Goal: Task Accomplishment & Management: Use online tool/utility

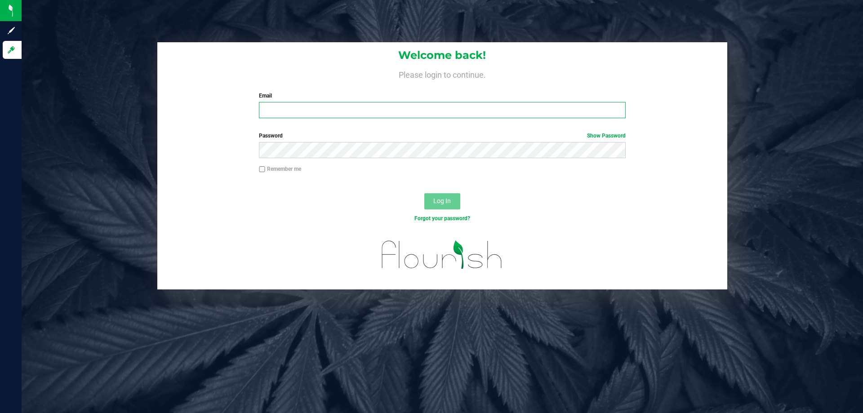
click at [420, 116] on input "Email" at bounding box center [442, 110] width 366 height 16
type input "[EMAIL_ADDRESS][DOMAIN_NAME]"
click at [424, 193] on button "Log In" at bounding box center [442, 201] width 36 height 16
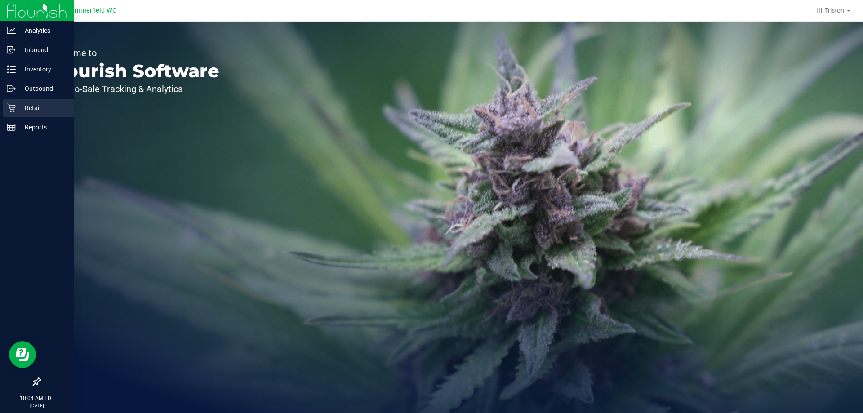
click at [15, 107] on icon at bounding box center [11, 108] width 9 height 9
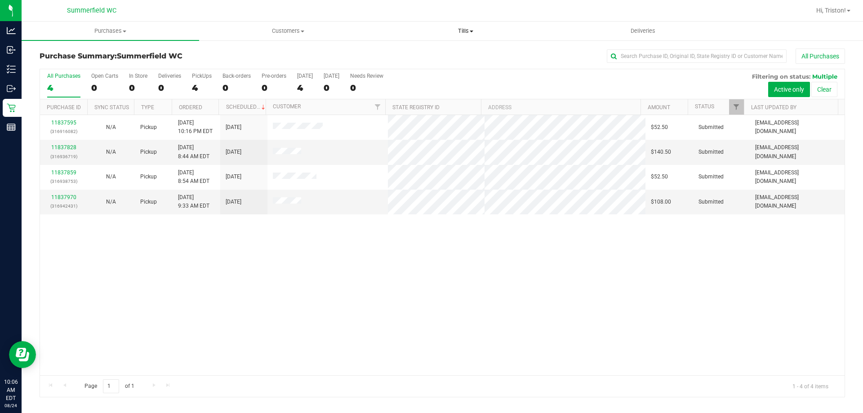
click at [460, 36] on uib-tab-heading "Tills Manage tills Reconcile e-payments" at bounding box center [465, 31] width 177 height 18
click at [425, 54] on span "Manage tills" at bounding box center [407, 54] width 61 height 8
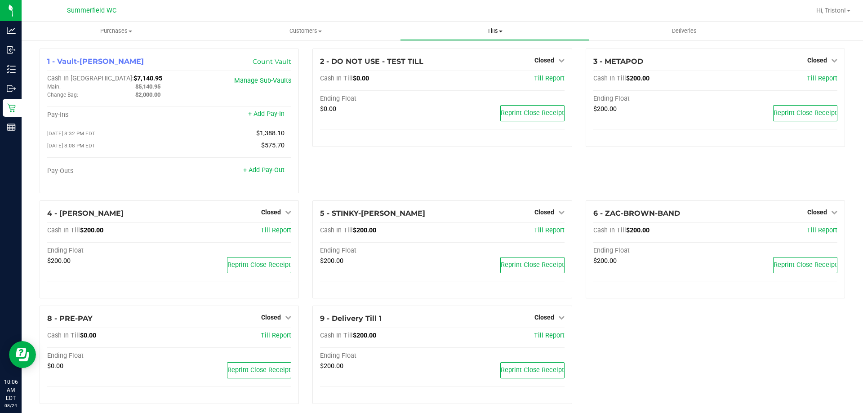
click at [491, 30] on span "Tills" at bounding box center [495, 31] width 188 height 8
click at [446, 53] on span "Manage tills" at bounding box center [430, 54] width 61 height 8
click at [269, 214] on span "Closed" at bounding box center [271, 212] width 20 height 7
click at [267, 231] on link "Open Till" at bounding box center [271, 230] width 24 height 7
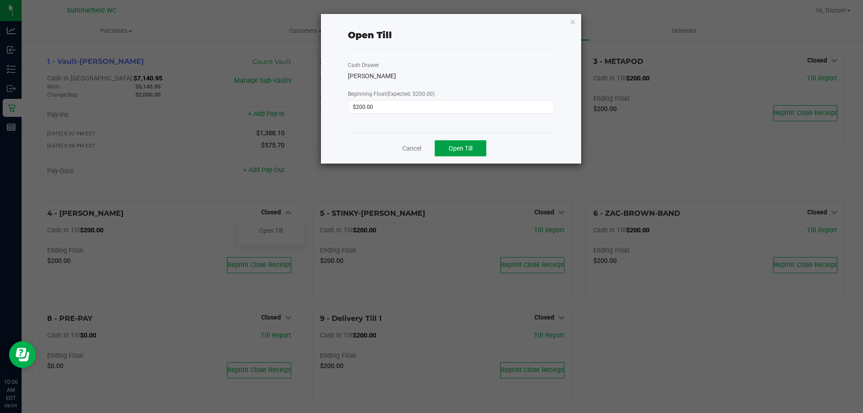
click at [456, 150] on span "Open Till" at bounding box center [461, 148] width 24 height 7
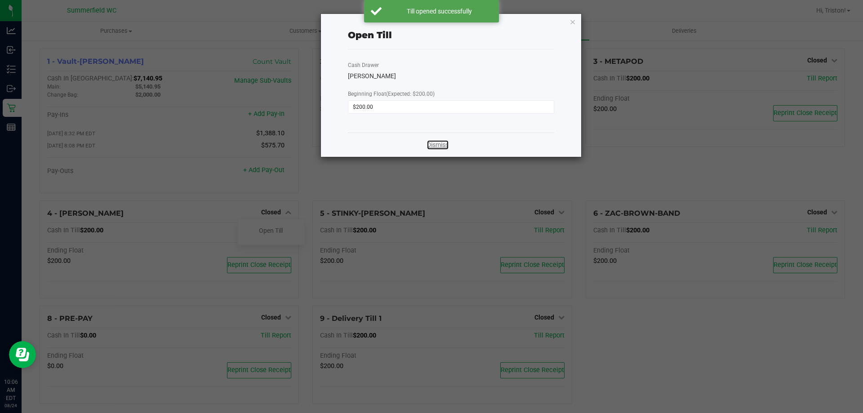
click at [441, 146] on link "Dismiss" at bounding box center [438, 144] width 22 height 9
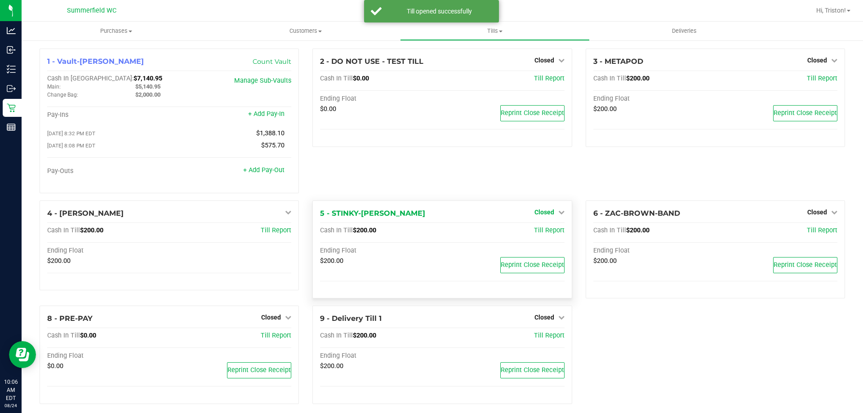
click at [537, 214] on span "Closed" at bounding box center [545, 212] width 20 height 7
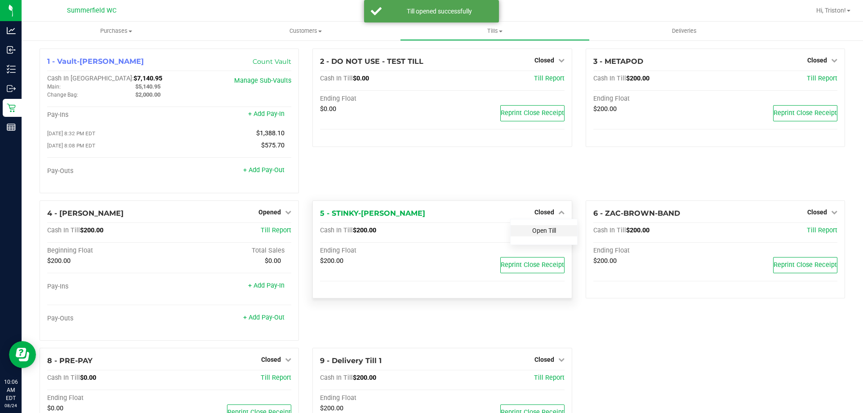
click at [539, 230] on link "Open Till" at bounding box center [544, 230] width 24 height 7
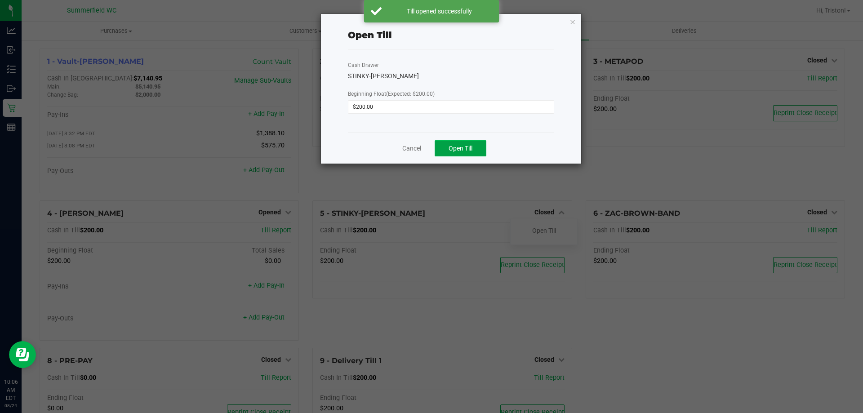
click at [462, 143] on button "Open Till" at bounding box center [461, 148] width 52 height 16
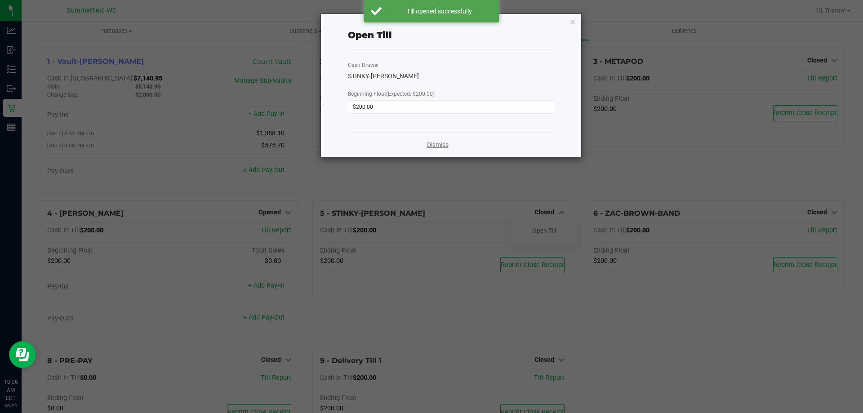
click at [442, 147] on link "Dismiss" at bounding box center [438, 144] width 22 height 9
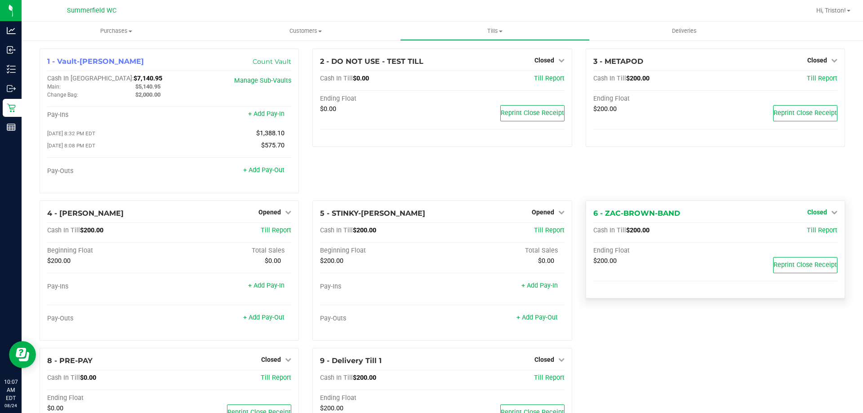
click at [807, 211] on span "Closed" at bounding box center [817, 212] width 20 height 7
click at [812, 228] on div "Open Till" at bounding box center [817, 230] width 67 height 11
click at [807, 229] on link "Open Till" at bounding box center [817, 230] width 24 height 7
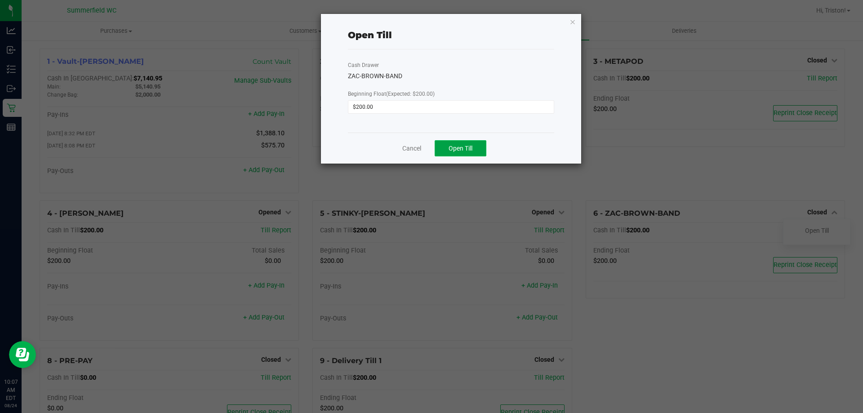
click at [458, 150] on span "Open Till" at bounding box center [461, 148] width 24 height 7
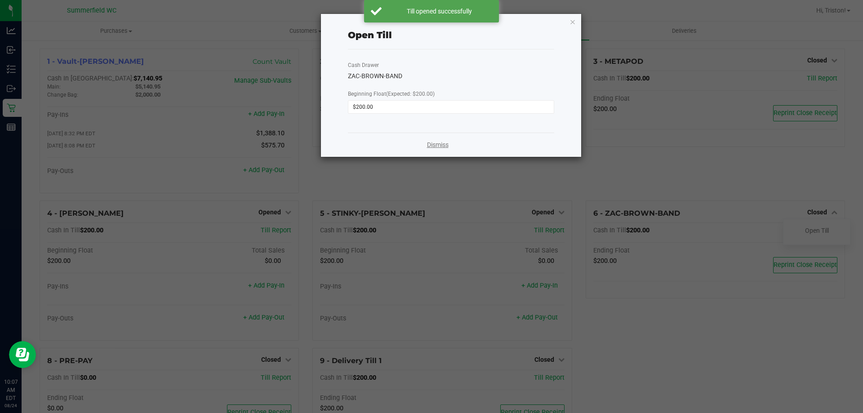
click at [440, 146] on link "Dismiss" at bounding box center [438, 144] width 22 height 9
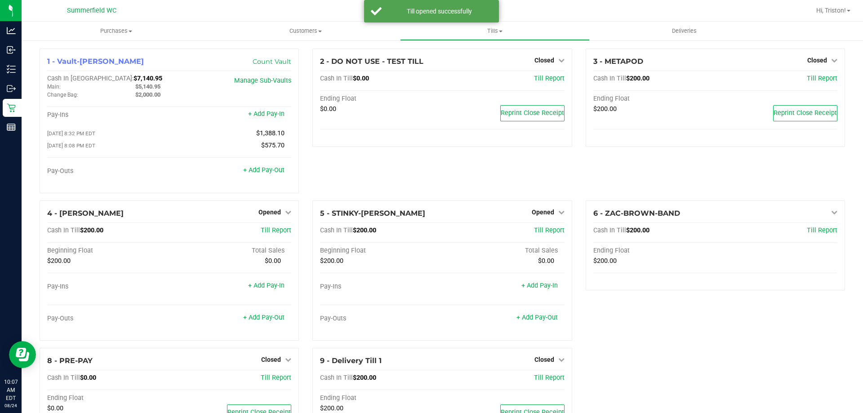
click at [627, 183] on div "3 - METAPOD Closed Open Till Cash In Till $200.00 Till Report Ending Float $200…" at bounding box center [715, 125] width 273 height 152
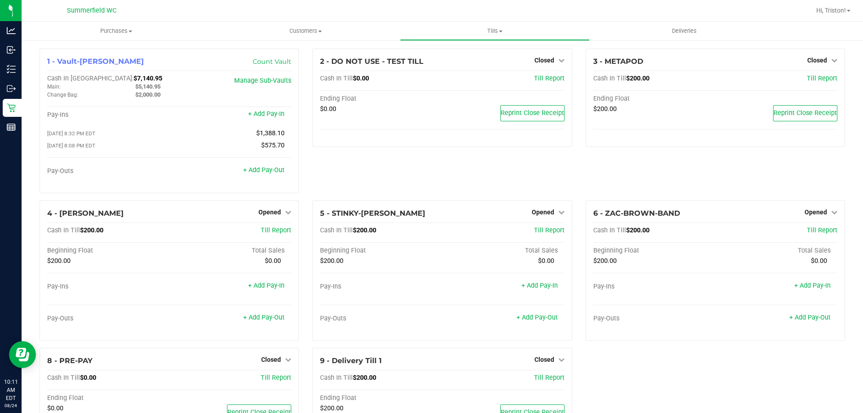
click at [434, 182] on div "2 - DO NOT USE - TEST TILL Closed Open Till Cash In Till $0.00 Till Report Endi…" at bounding box center [442, 125] width 273 height 152
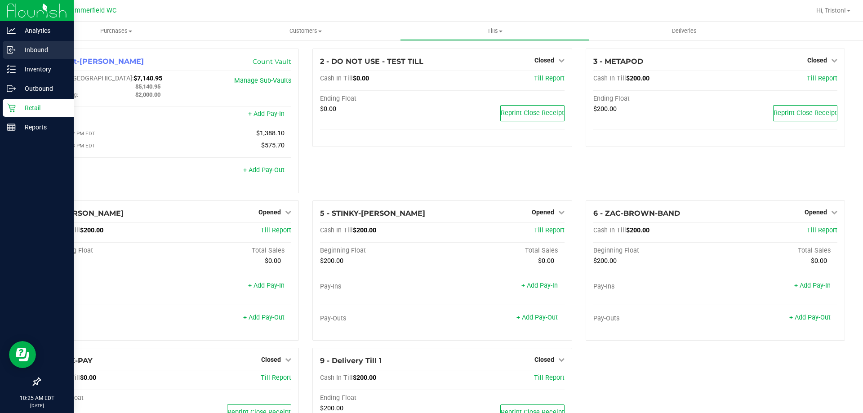
click at [21, 58] on div "Inbound" at bounding box center [38, 50] width 71 height 18
click at [24, 70] on p "Inventory" at bounding box center [43, 69] width 54 height 11
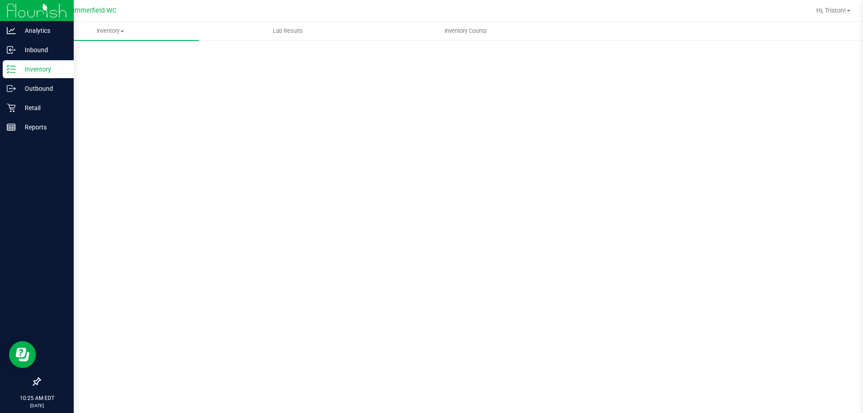
click at [40, 75] on div "Inventory" at bounding box center [38, 69] width 71 height 18
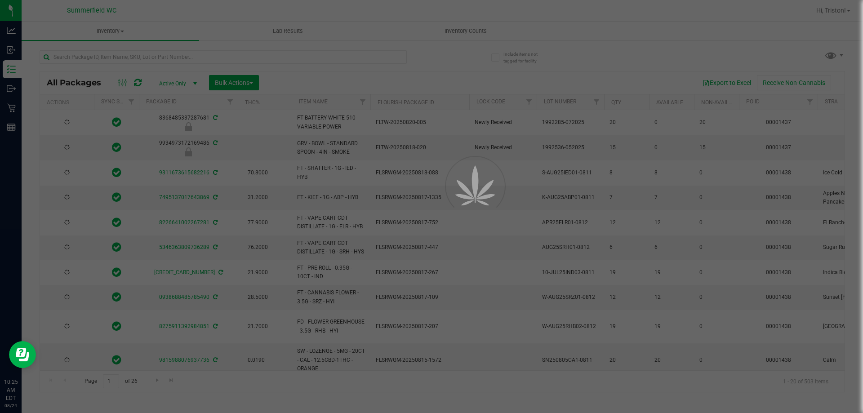
type input "[DATE]"
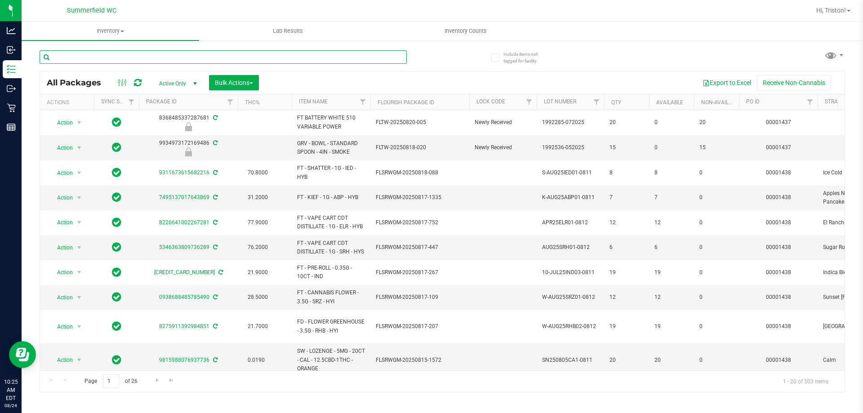
click at [120, 57] on input "text" at bounding box center [223, 56] width 367 height 13
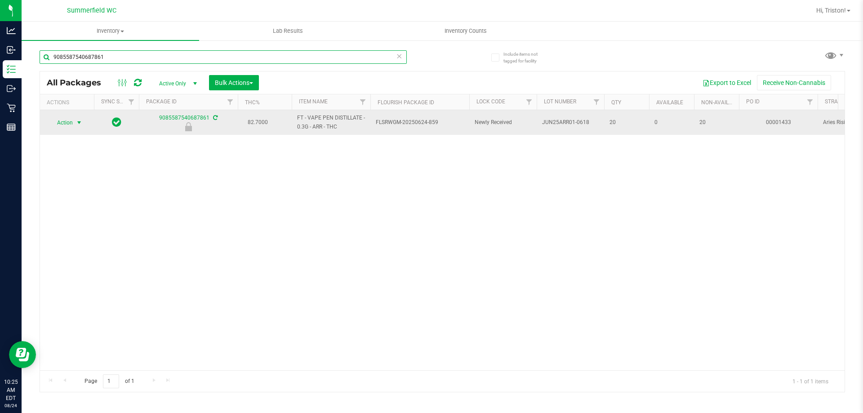
type input "9085587540687861"
click at [76, 122] on span "select" at bounding box center [79, 122] width 7 height 7
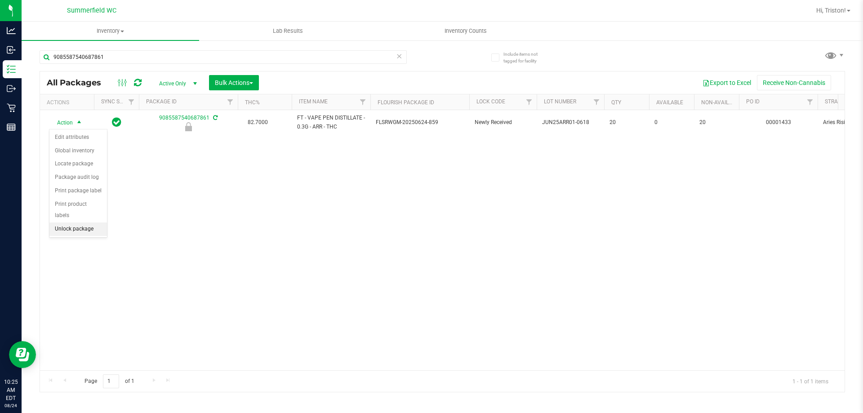
click at [64, 223] on li "Unlock package" at bounding box center [78, 229] width 58 height 13
